Goal: Transaction & Acquisition: Purchase product/service

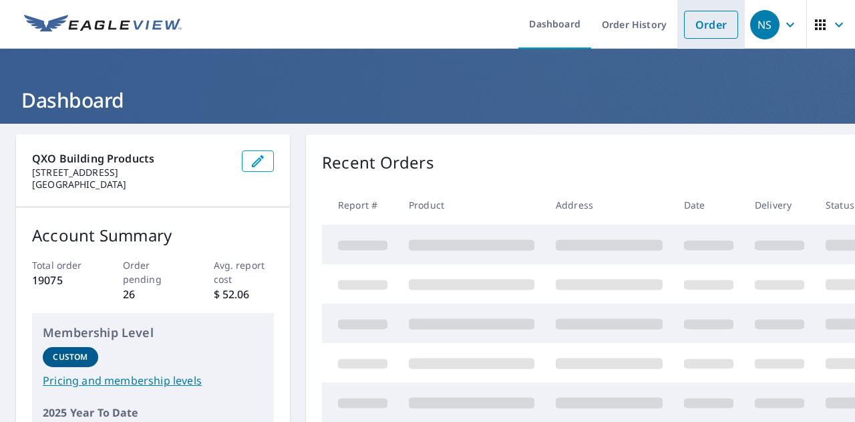
click at [699, 19] on link "Order" at bounding box center [711, 25] width 54 height 28
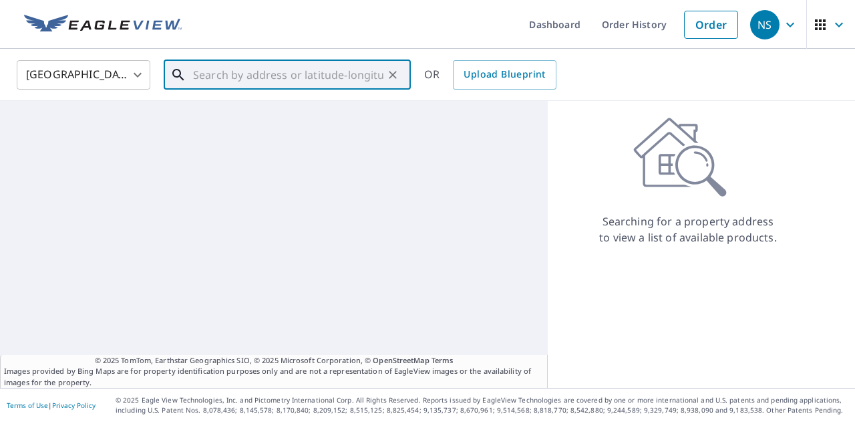
click at [355, 84] on input "text" at bounding box center [288, 74] width 190 height 37
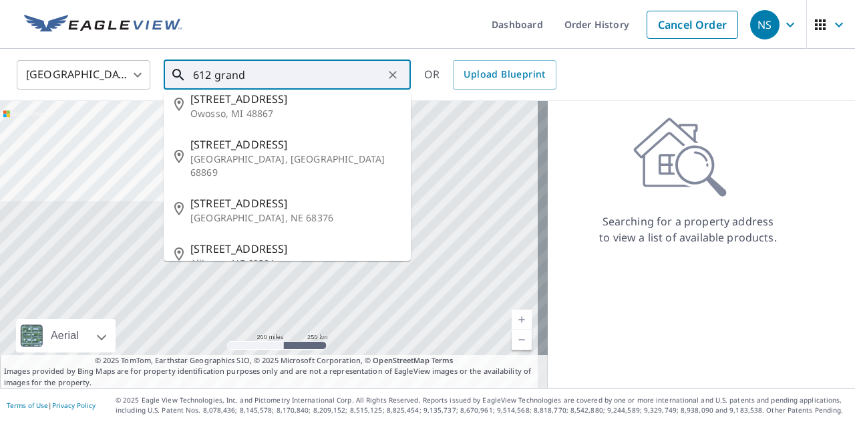
scroll to position [69, 0]
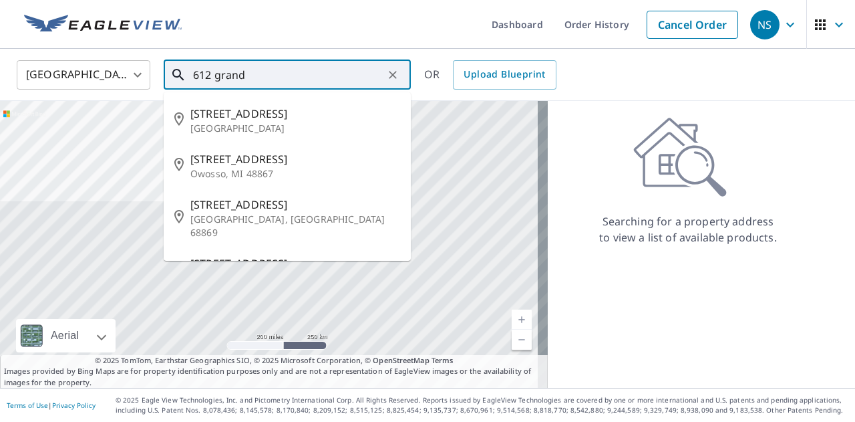
click at [298, 76] on input "612 grand" at bounding box center [288, 74] width 190 height 37
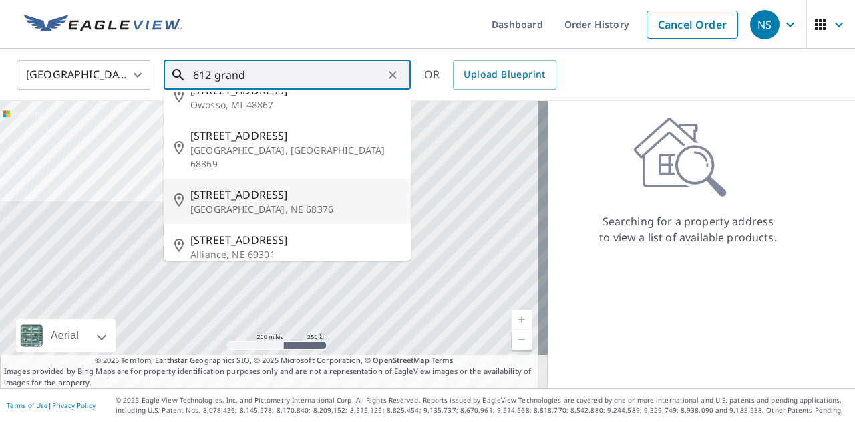
scroll to position [0, 0]
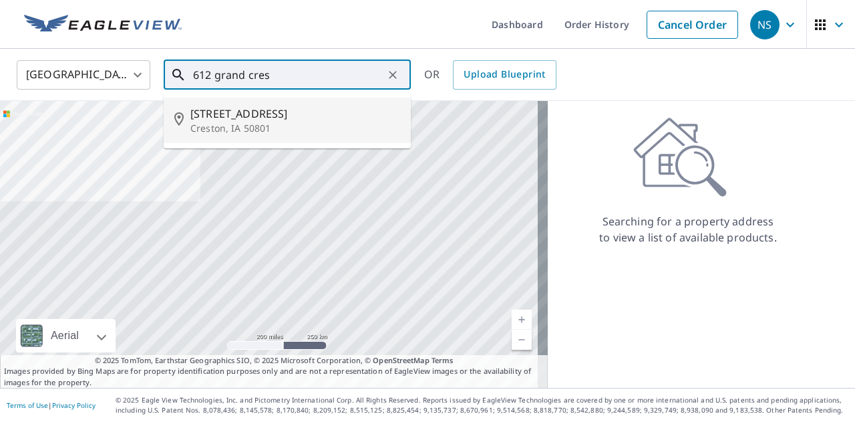
click at [276, 102] on li "[STREET_ADDRESS]" at bounding box center [287, 120] width 247 height 45
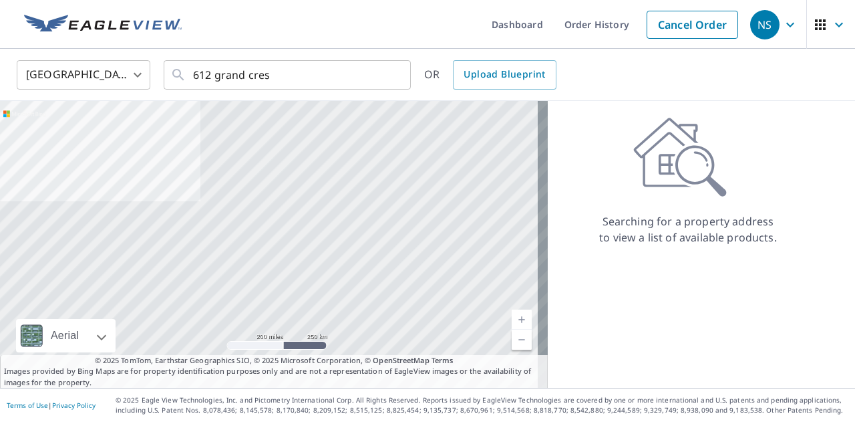
type input "[STREET_ADDRESS]"
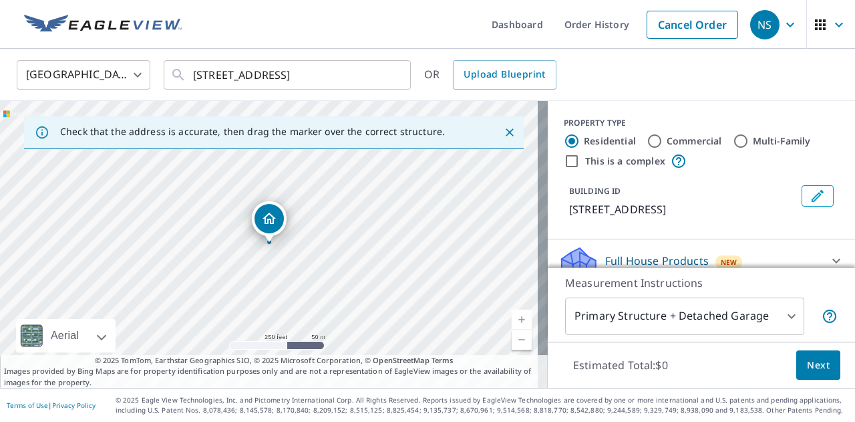
drag, startPoint x: 321, startPoint y: 248, endPoint x: 333, endPoint y: 205, distance: 44.6
click at [333, 205] on div "[STREET_ADDRESS]" at bounding box center [274, 244] width 548 height 287
click at [503, 127] on icon "Close" at bounding box center [509, 132] width 13 height 13
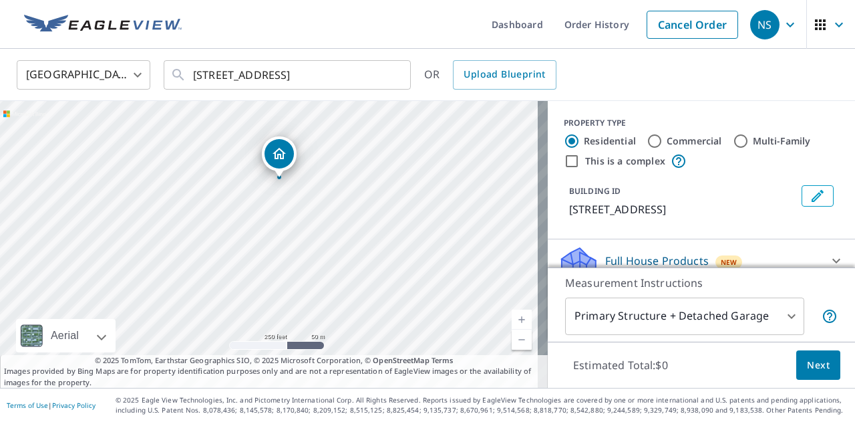
drag, startPoint x: 367, startPoint y: 246, endPoint x: 378, endPoint y: 185, distance: 61.9
click at [378, 185] on div "[STREET_ADDRESS]" at bounding box center [274, 244] width 548 height 287
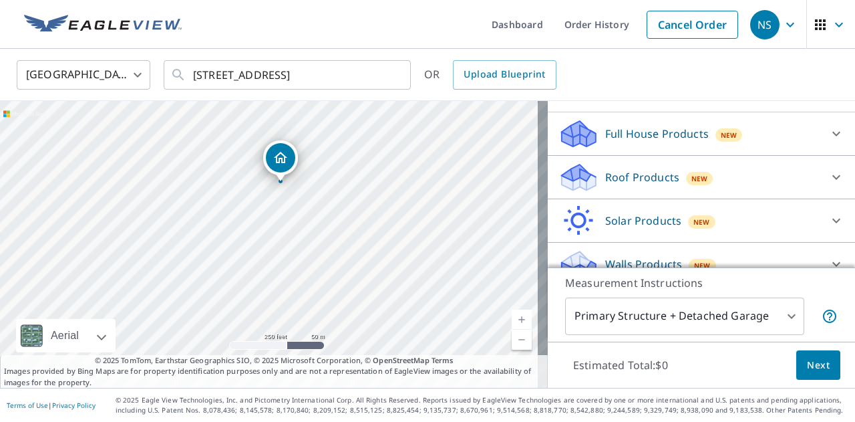
scroll to position [132, 0]
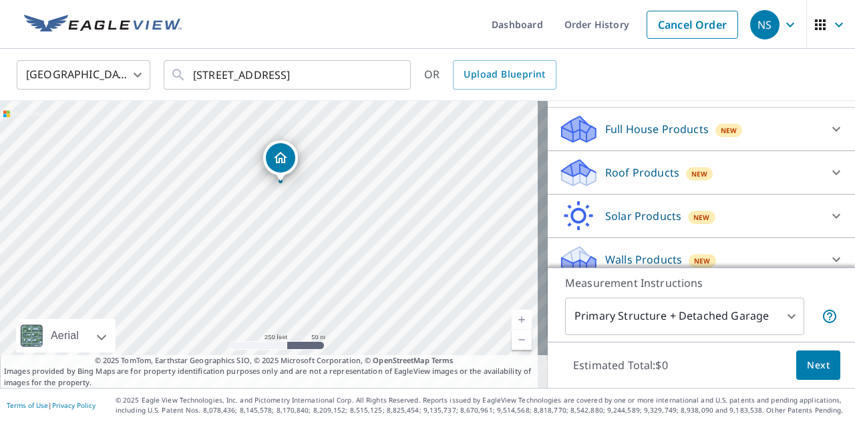
click at [780, 180] on div "Roof Products New" at bounding box center [690, 172] width 262 height 31
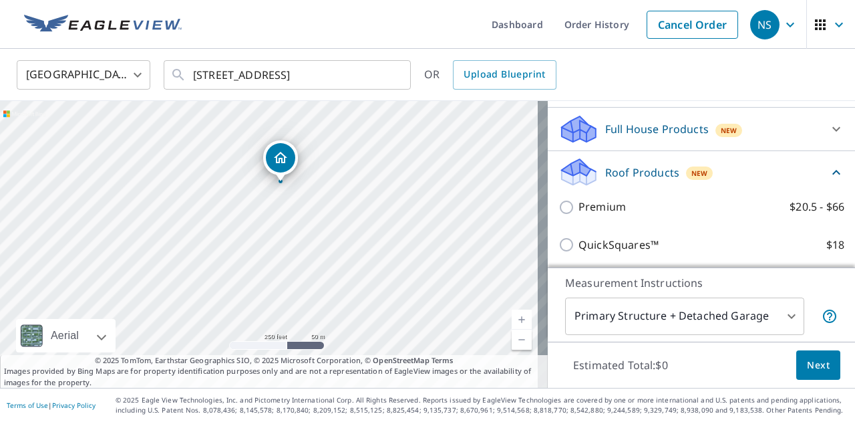
click at [644, 196] on div "Premium $20.5 - $66" at bounding box center [702, 207] width 286 height 38
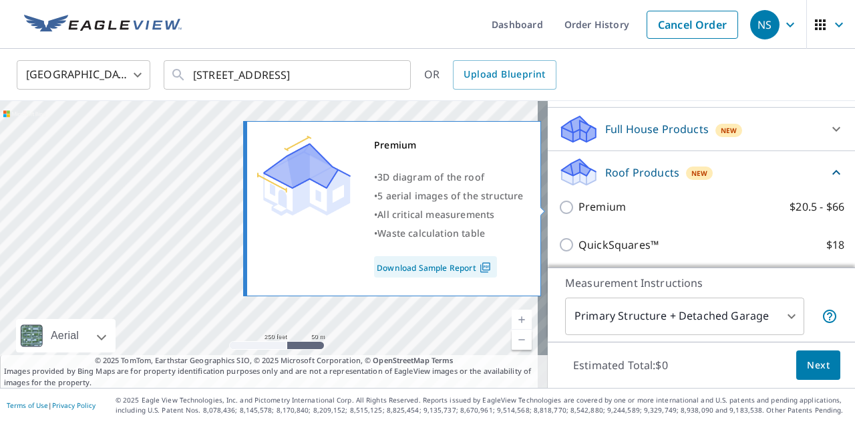
click at [607, 205] on p "Premium" at bounding box center [602, 206] width 47 height 17
click at [579, 205] on input "Premium $20.5 - $66" at bounding box center [569, 207] width 20 height 16
checkbox input "true"
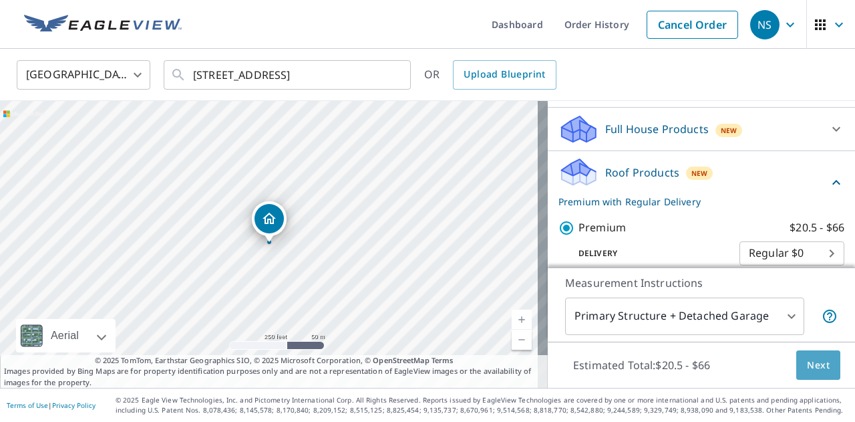
click at [807, 359] on span "Next" at bounding box center [818, 365] width 23 height 17
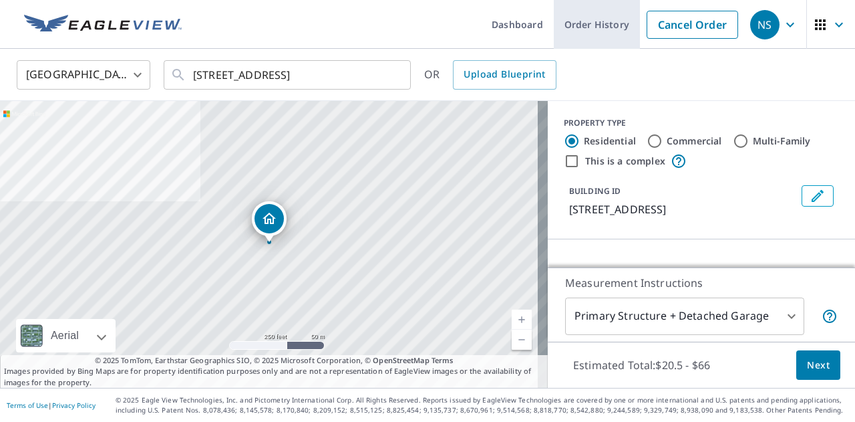
click at [554, 33] on link "Order History" at bounding box center [597, 24] width 86 height 49
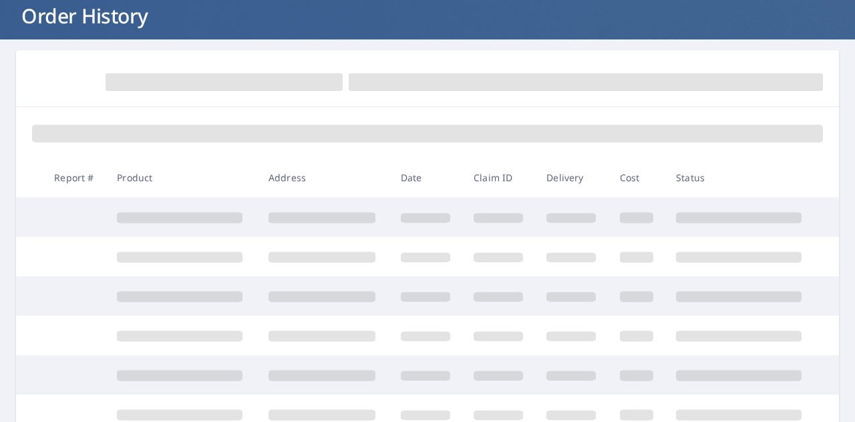
scroll to position [69, 0]
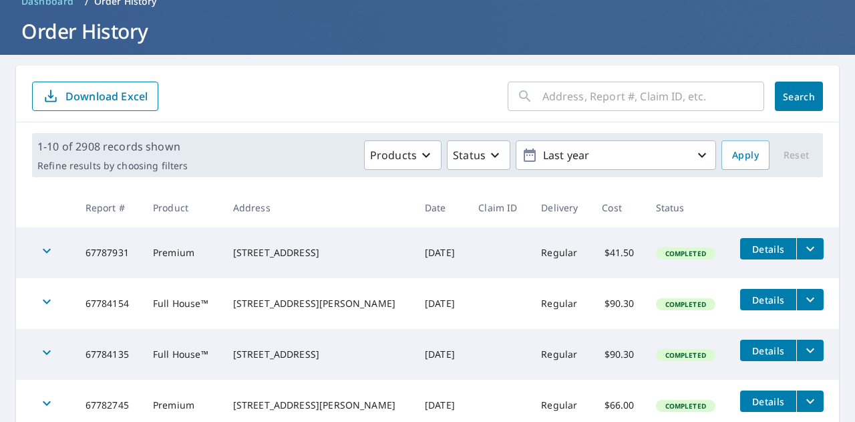
click at [547, 98] on input "text" at bounding box center [654, 96] width 222 height 37
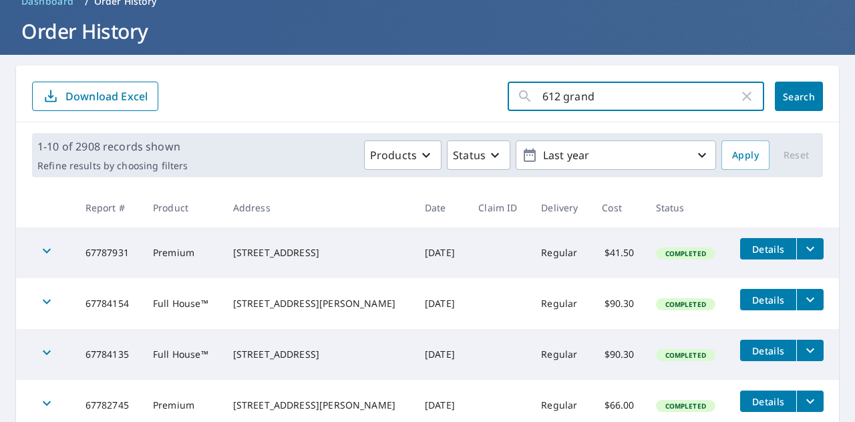
type input "612 grand"
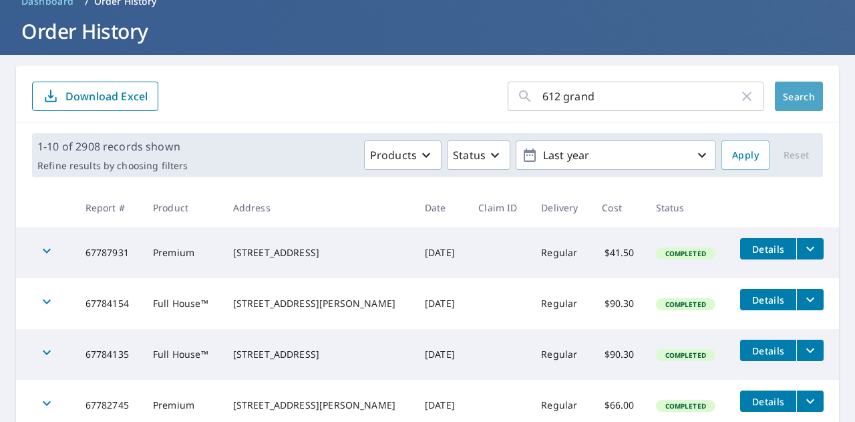
click at [800, 85] on button "Search" at bounding box center [799, 96] width 48 height 29
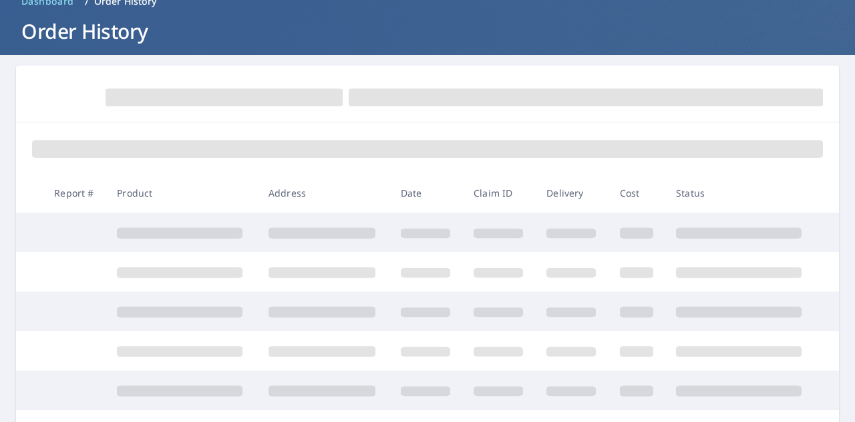
click at [800, 85] on form at bounding box center [427, 96] width 791 height 29
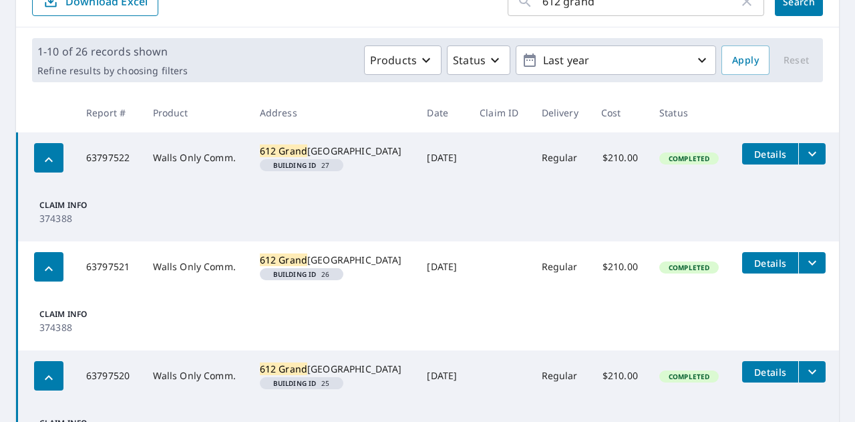
scroll to position [171, 0]
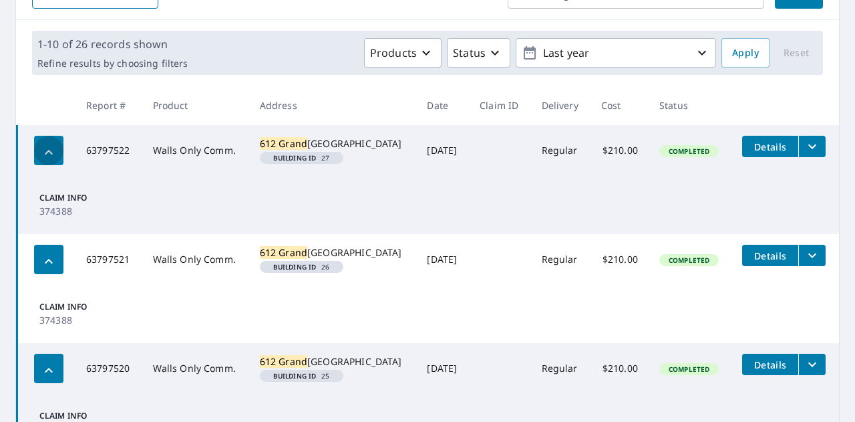
click at [61, 156] on div "button" at bounding box center [48, 150] width 29 height 29
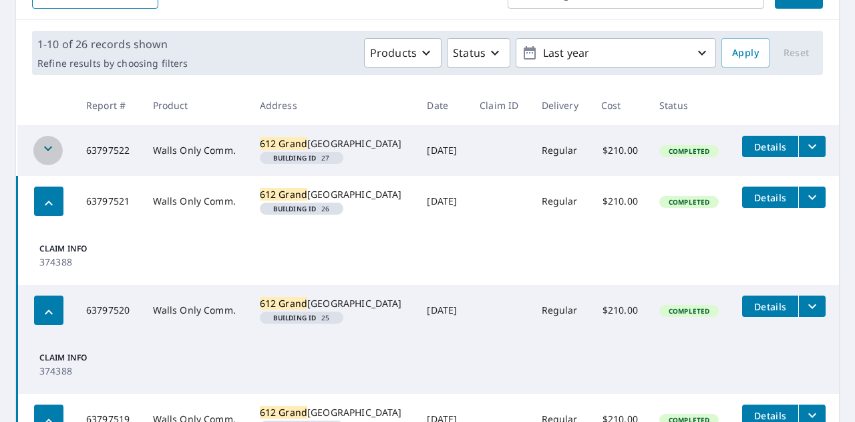
click at [61, 156] on div "button" at bounding box center [47, 150] width 29 height 29
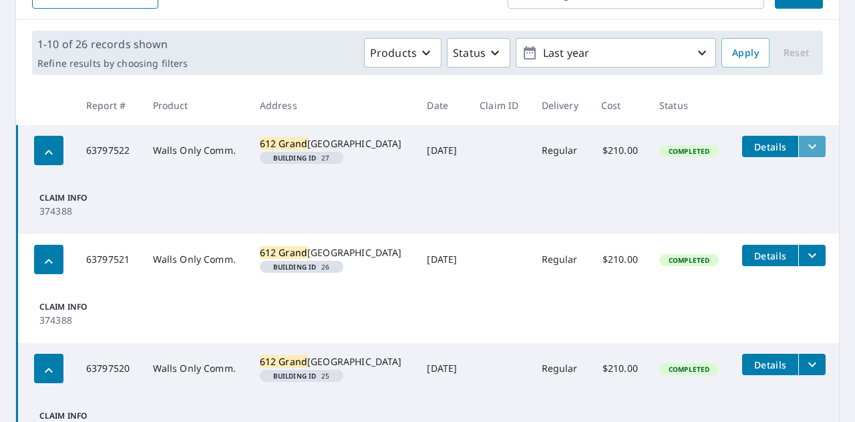
click at [808, 146] on icon "filesDropdownBtn-63797522" at bounding box center [812, 146] width 8 height 5
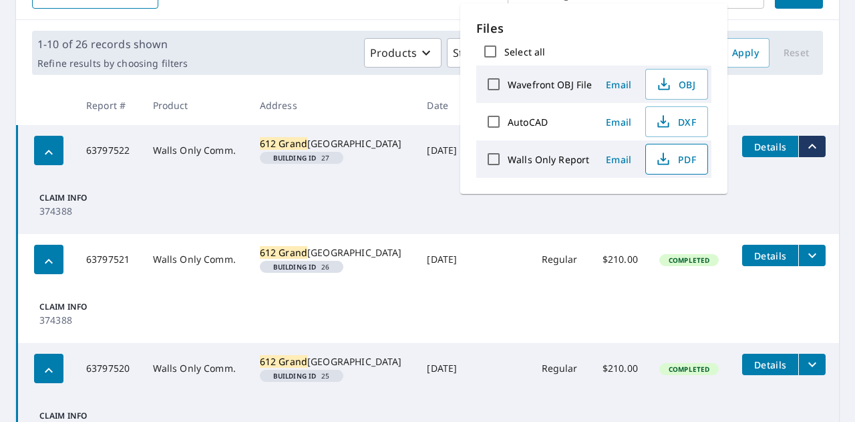
click at [664, 158] on icon "button" at bounding box center [663, 159] width 16 height 16
